Goal: Task Accomplishment & Management: Complete application form

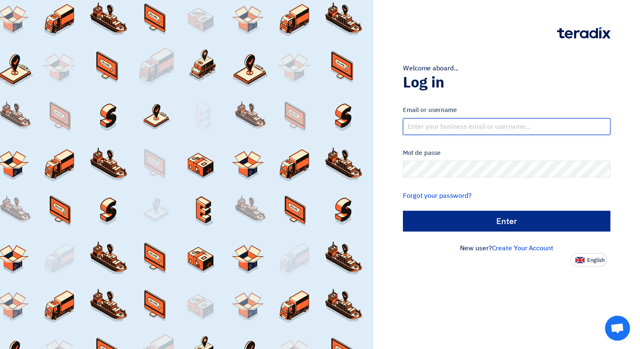
type input "[EMAIL_ADDRESS][DOMAIN_NAME]"
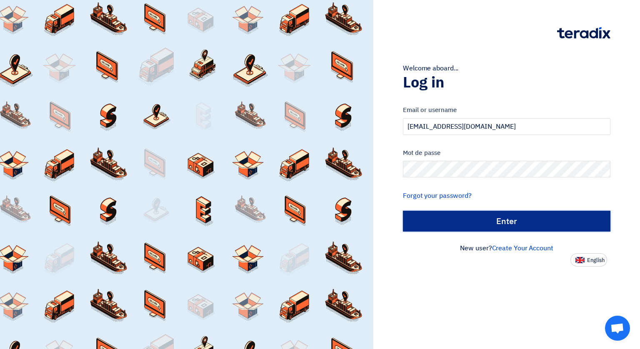
click at [509, 220] on input "الدخول" at bounding box center [506, 221] width 207 height 21
type input "Sign in"
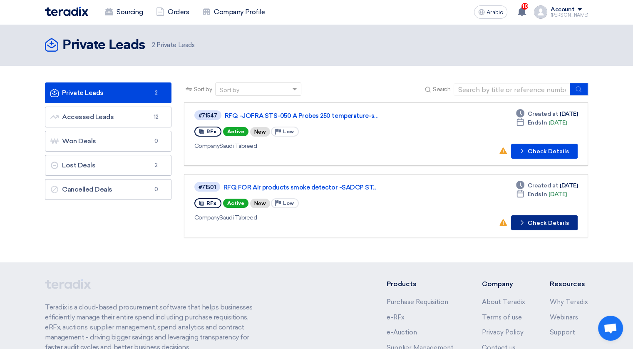
click at [551, 220] on font "Check Details" at bounding box center [548, 223] width 41 height 6
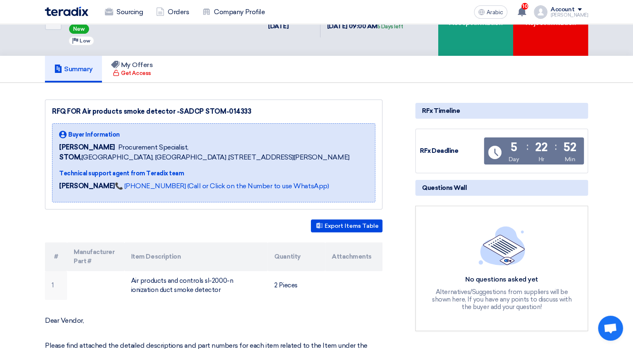
scroll to position [35, 0]
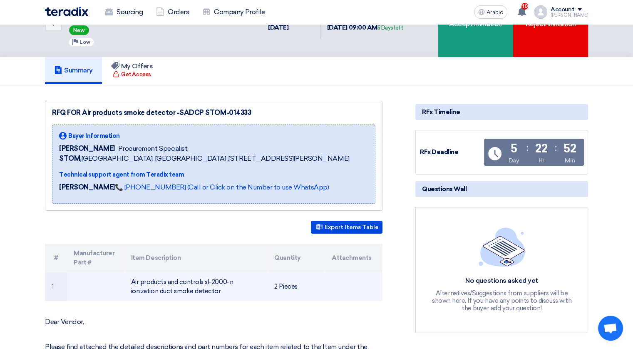
drag, startPoint x: 132, startPoint y: 289, endPoint x: 190, endPoint y: 302, distance: 59.5
click at [190, 295] on font "Air products and controls sl-2000-n ionization duct smoke detector" at bounding box center [182, 286] width 102 height 17
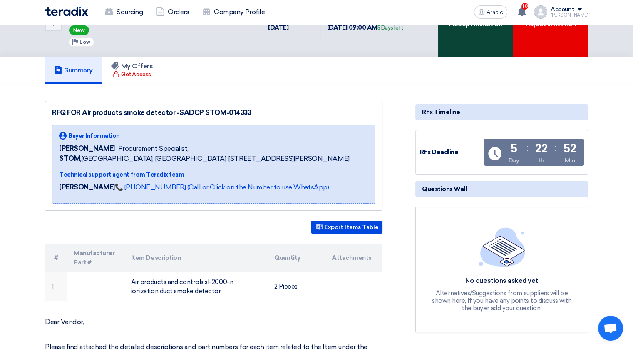
click at [469, 33] on div "Accept Invitation" at bounding box center [476, 23] width 75 height 68
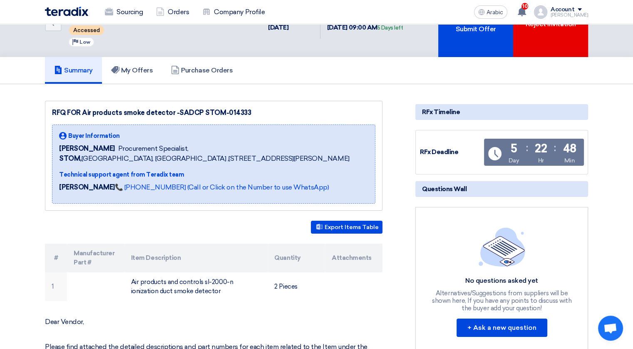
click at [77, 68] on font "Summary" at bounding box center [78, 70] width 29 height 8
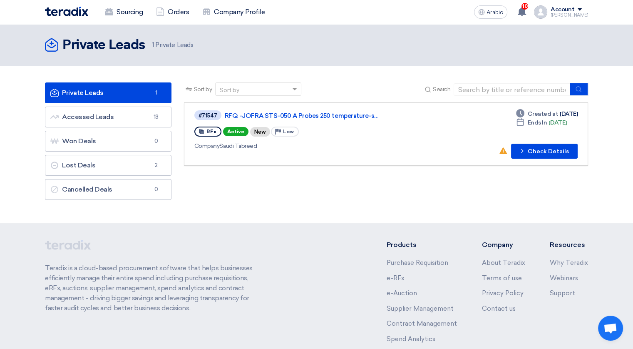
click at [100, 92] on font "Private Leads Private Leads" at bounding box center [76, 93] width 53 height 8
click at [543, 149] on font "Check Details" at bounding box center [548, 152] width 41 height 6
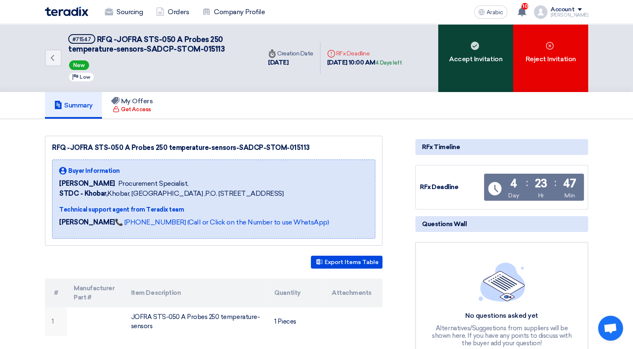
click at [475, 67] on div "Accept Invitation" at bounding box center [476, 58] width 75 height 68
